Goal: Obtain resource: Obtain resource

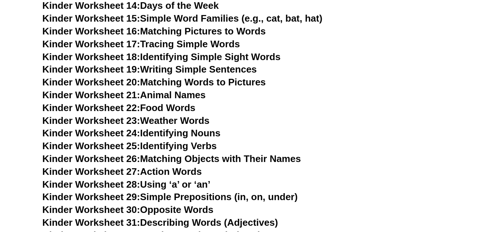
scroll to position [605, 0]
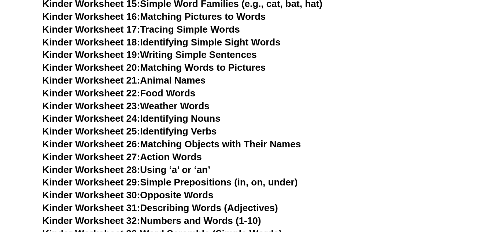
click at [156, 92] on link "Kinder Worksheet 22: Food Words" at bounding box center [118, 93] width 153 height 11
click at [206, 42] on link "Kinder Worksheet 18: Identifying Simple Sight Words" at bounding box center [161, 42] width 238 height 11
click at [189, 27] on link "Kinder Worksheet 17: Tracing Simple Words" at bounding box center [140, 29] width 197 height 11
click at [165, 53] on link "Kinder Worksheet 19: Writing Simple Sentences" at bounding box center [149, 54] width 214 height 11
click at [159, 63] on link "Kinder Worksheet 20: Matching Words to Pictures" at bounding box center [153, 67] width 223 height 11
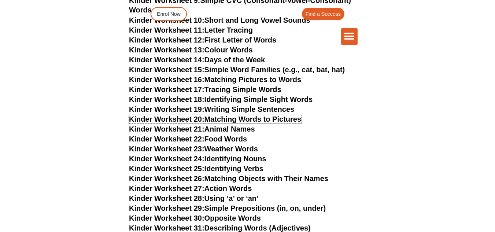
scroll to position [563, 0]
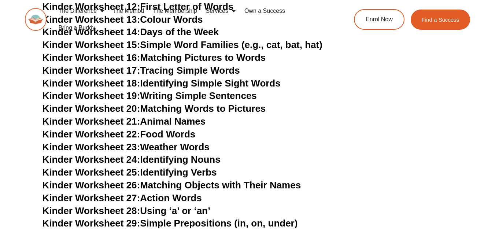
click at [155, 120] on link "Kinder Worksheet 21: Animal Names" at bounding box center [123, 121] width 163 height 11
click at [171, 132] on link "Kinder Worksheet 22: Food Words" at bounding box center [118, 134] width 153 height 11
click at [158, 150] on link "Kinder Worksheet 23: Weather Words" at bounding box center [125, 146] width 167 height 11
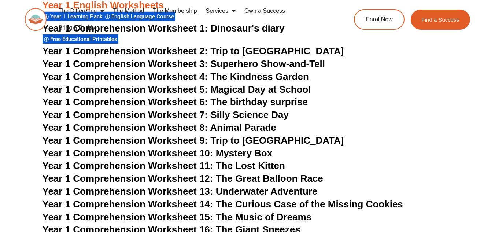
scroll to position [1030, 0]
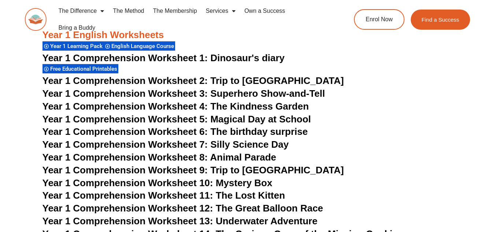
click at [183, 78] on span "Year 1 Comprehension Worksheet 2: Trip to [GEOGRAPHIC_DATA]" at bounding box center [193, 80] width 302 height 11
click at [249, 58] on span "Year 1 Comprehension Worksheet 1: Dinosaur's diary" at bounding box center [163, 57] width 242 height 11
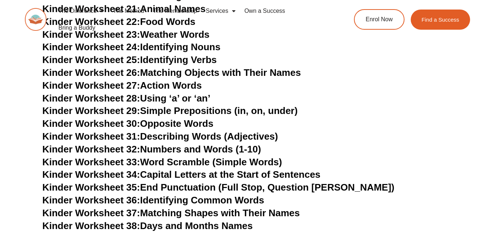
scroll to position [661, 0]
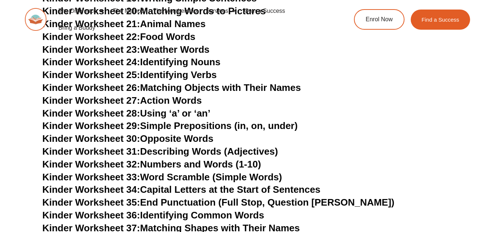
click at [166, 64] on link "Kinder Worksheet 24: Identifying Nouns" at bounding box center [131, 61] width 178 height 11
click at [169, 97] on link "Kinder Worksheet 27: Action Words" at bounding box center [121, 100] width 159 height 11
click at [165, 112] on link "Kinder Worksheet 28: Using ‘a’ or ‘an’" at bounding box center [126, 113] width 168 height 11
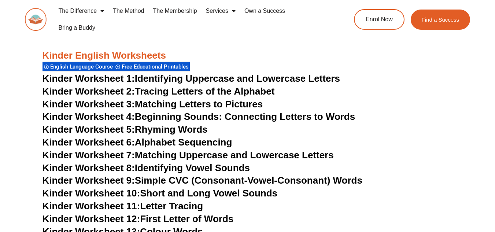
scroll to position [322, 0]
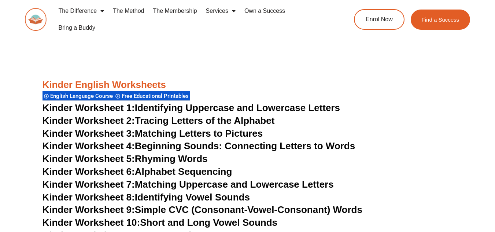
click at [125, 144] on span "Kinder Worksheet 4:" at bounding box center [88, 145] width 92 height 11
click at [170, 158] on link "Kinder Worksheet 5: Rhyming Words" at bounding box center [124, 158] width 165 height 11
click at [163, 174] on link "Kinder Worksheet 6: Alphabet Sequencing" at bounding box center [137, 171] width 190 height 11
click at [207, 183] on link "Kinder Worksheet 7: Matching Uppercase and Lowercase Letters" at bounding box center [187, 184] width 291 height 11
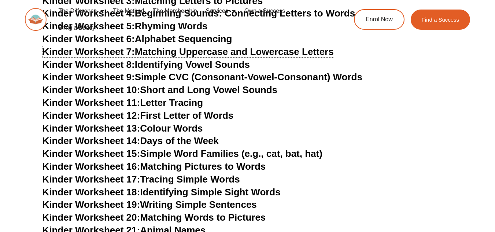
scroll to position [396, 0]
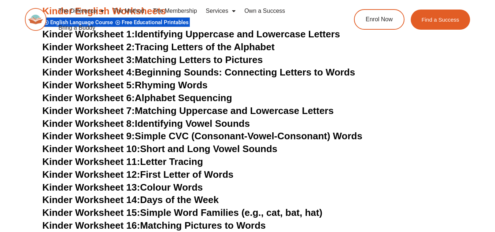
click at [185, 122] on link "Kinder Worksheet 8: Identifying Vowel Sounds" at bounding box center [145, 123] width 207 height 11
click at [157, 137] on link "Kinder Worksheet 9: Simple CVC (Consonant-Vowel-Consonant) Words" at bounding box center [202, 135] width 320 height 11
click at [199, 147] on link "Kinder Worksheet 10: Short and Long Vowel Sounds" at bounding box center [159, 148] width 235 height 11
